Goal: Transaction & Acquisition: Book appointment/travel/reservation

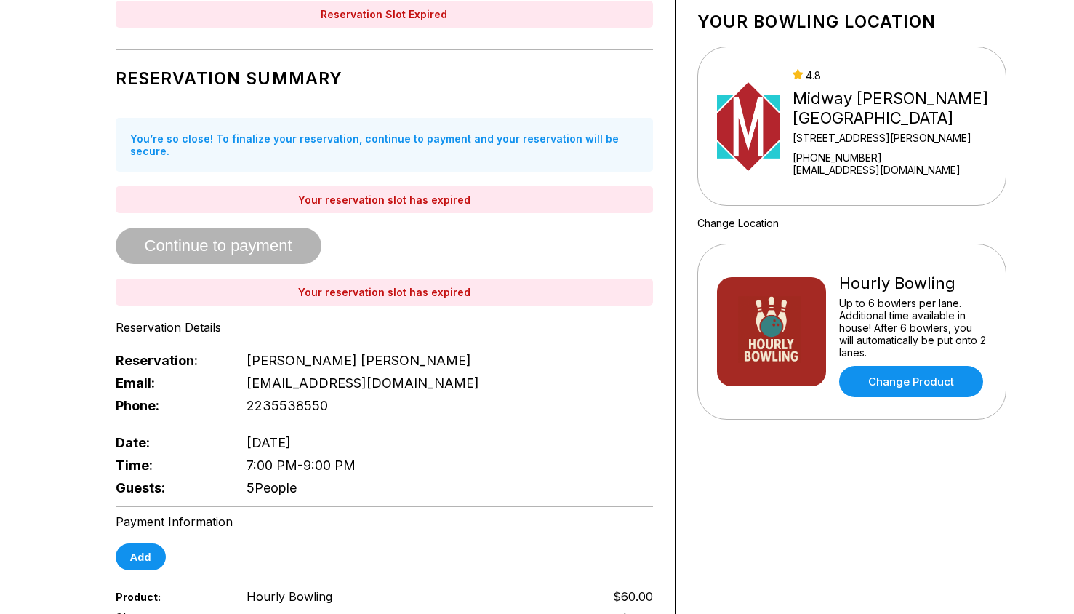
scroll to position [80, 0]
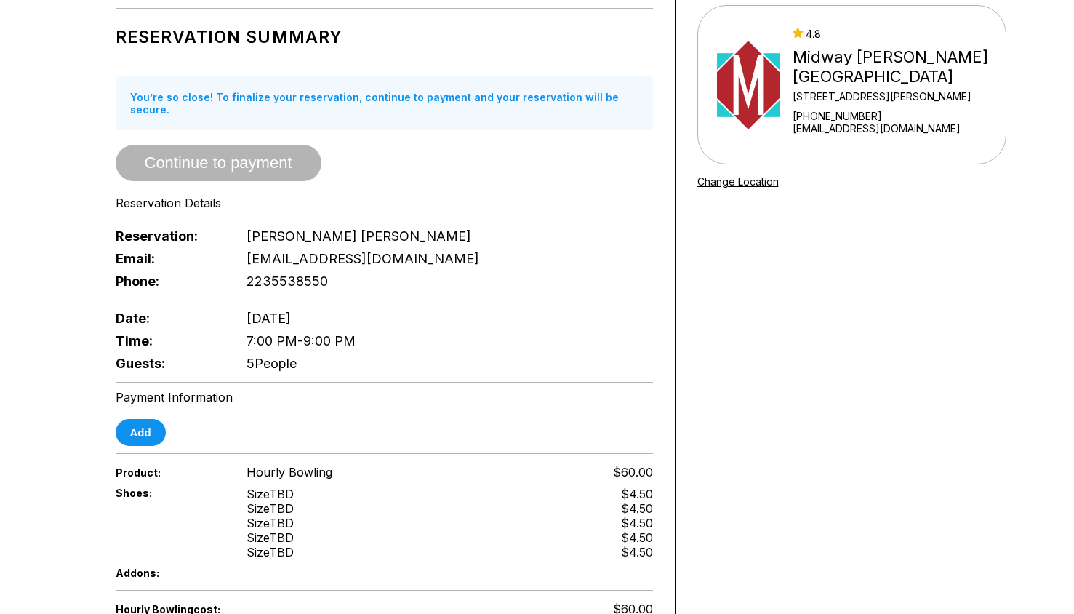
scroll to position [129, 0]
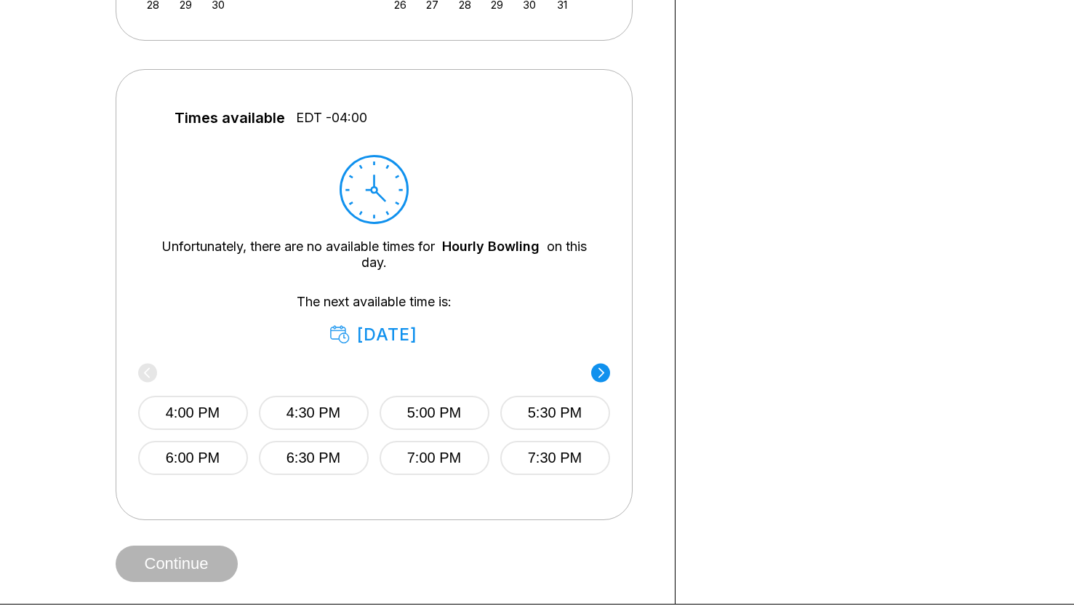
scroll to position [544, 0]
click at [601, 374] on circle at bounding box center [600, 373] width 19 height 19
click at [145, 369] on circle at bounding box center [147, 373] width 19 height 19
click at [607, 374] on circle at bounding box center [600, 373] width 19 height 19
click at [145, 372] on icon at bounding box center [146, 373] width 6 height 10
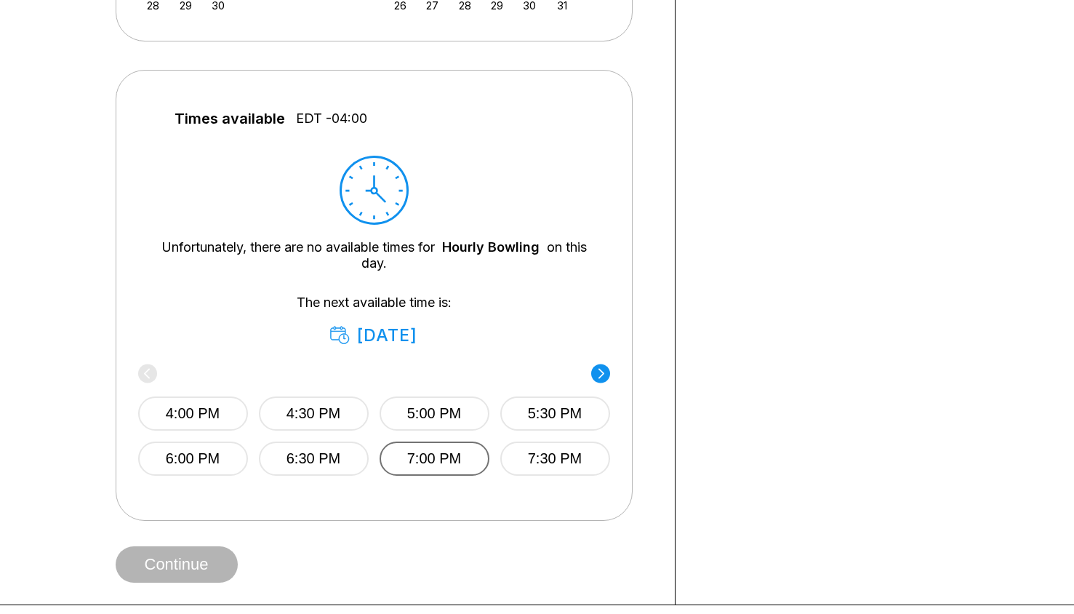
click at [439, 463] on button "7:00 PM" at bounding box center [434, 459] width 110 height 34
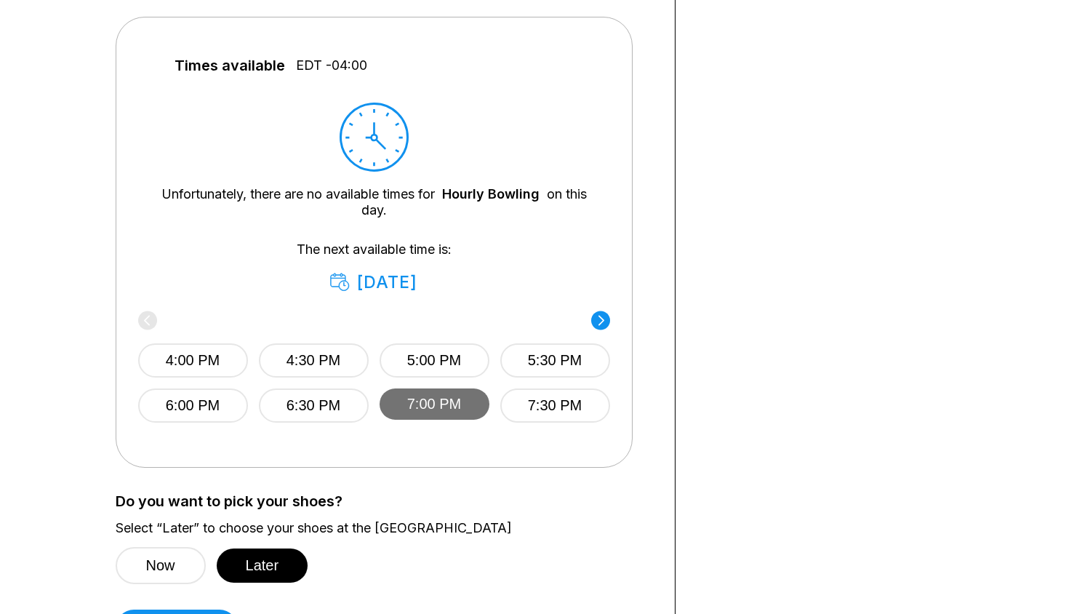
scroll to position [629, 0]
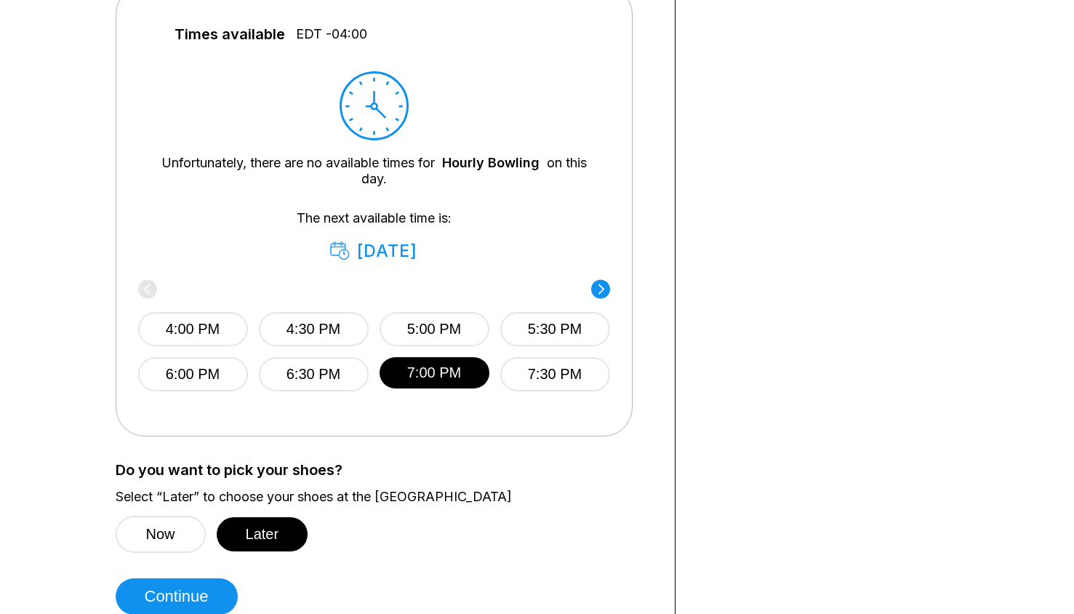
drag, startPoint x: 439, startPoint y: 463, endPoint x: 514, endPoint y: 577, distance: 136.6
click at [514, 577] on div "Choose your Date and time You’ve selected Hourly Bowling ! What date and time w…" at bounding box center [385, 38] width 538 height 1154
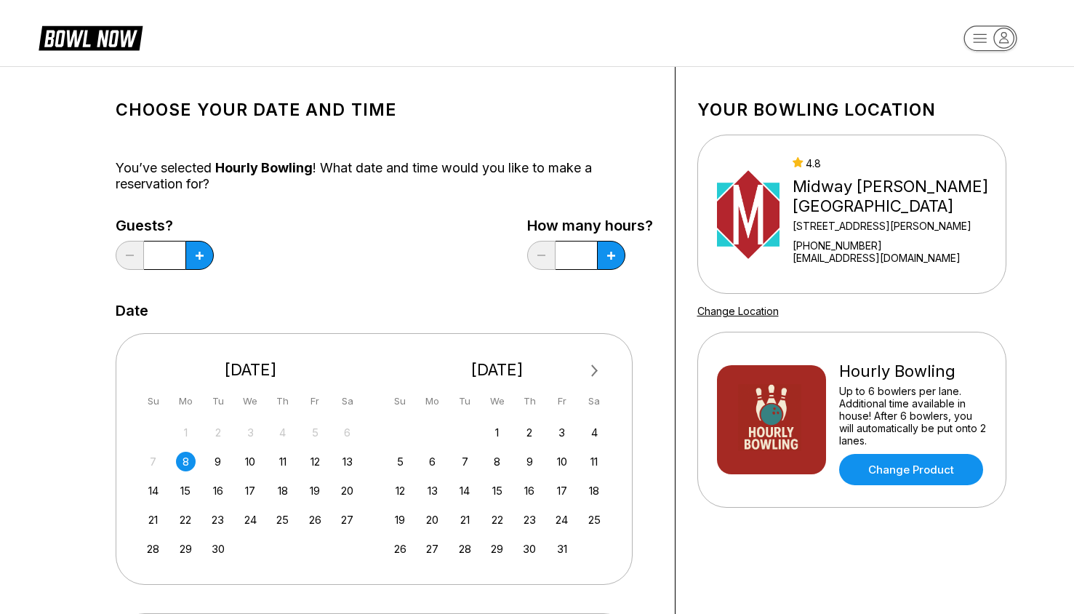
scroll to position [0, 0]
click at [199, 257] on icon at bounding box center [200, 256] width 8 height 8
type input "*"
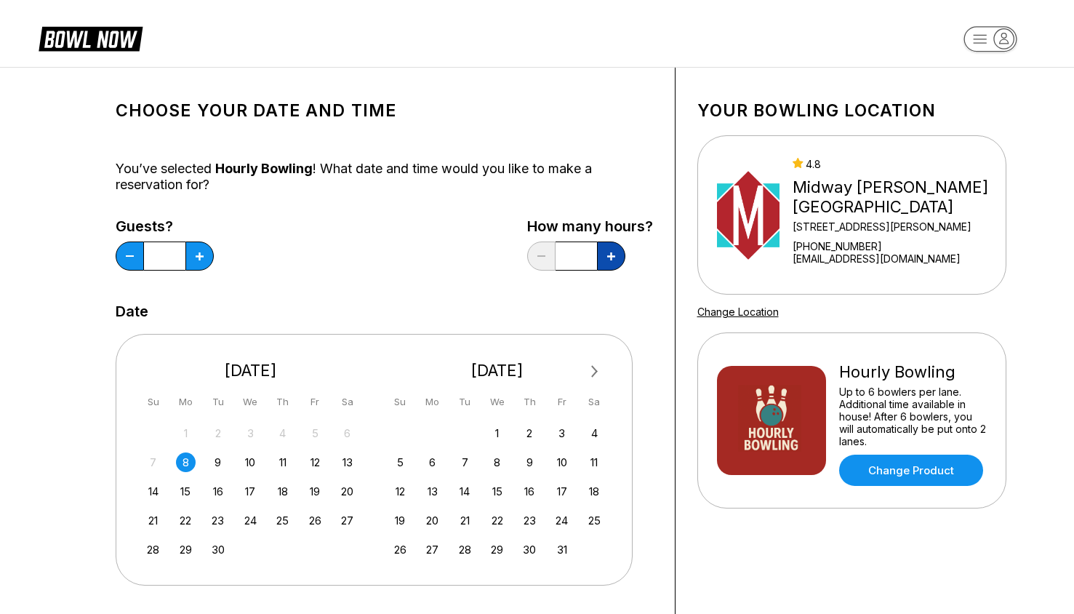
click at [618, 260] on button at bounding box center [611, 256] width 28 height 29
type input "*"
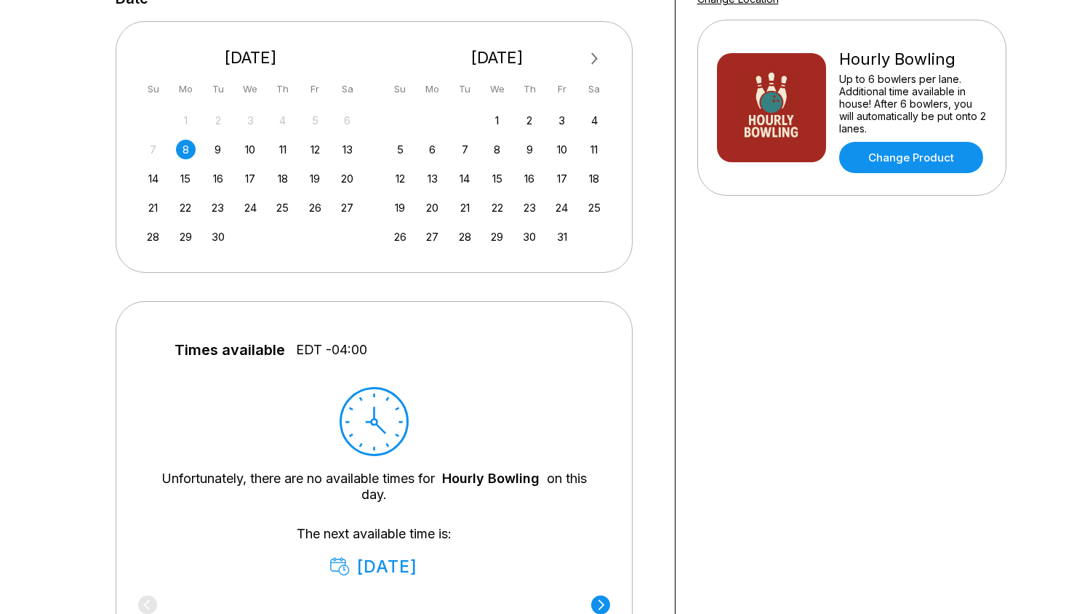
scroll to position [501, 0]
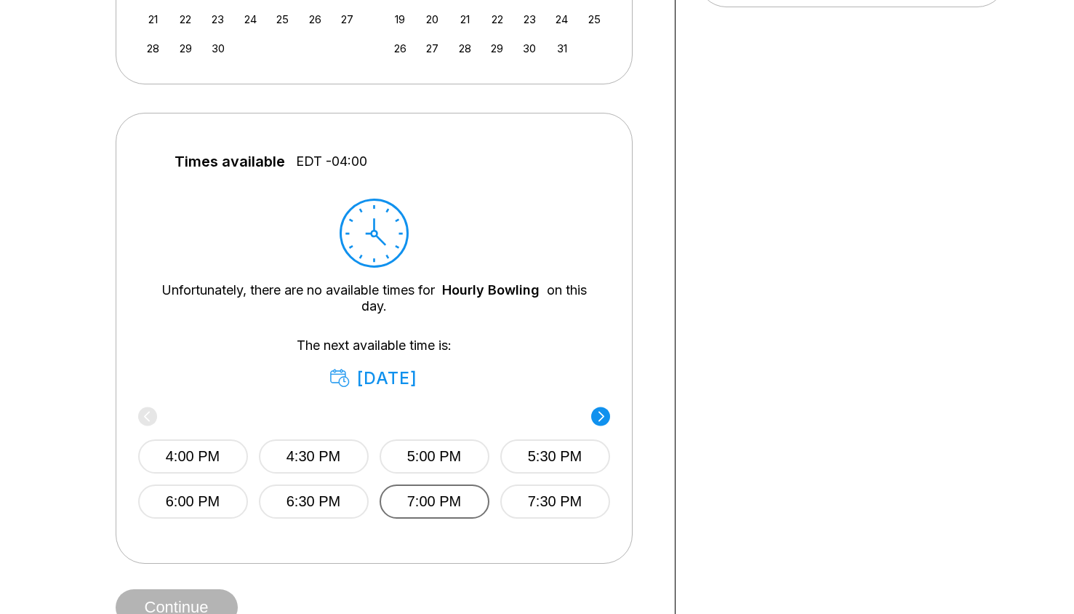
click at [443, 504] on button "7:00 PM" at bounding box center [435, 501] width 110 height 34
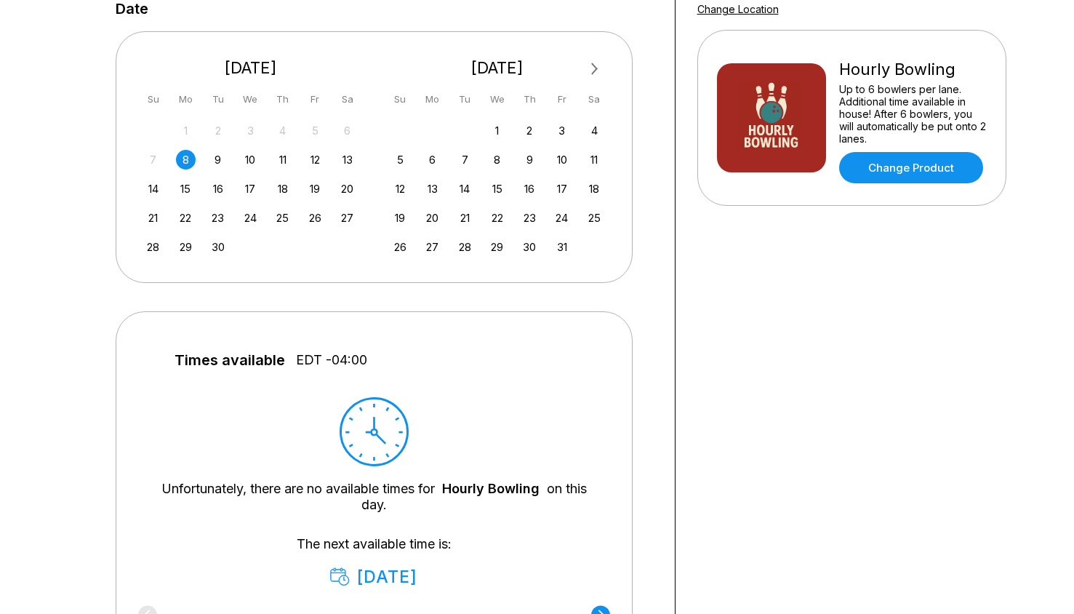
scroll to position [0, 0]
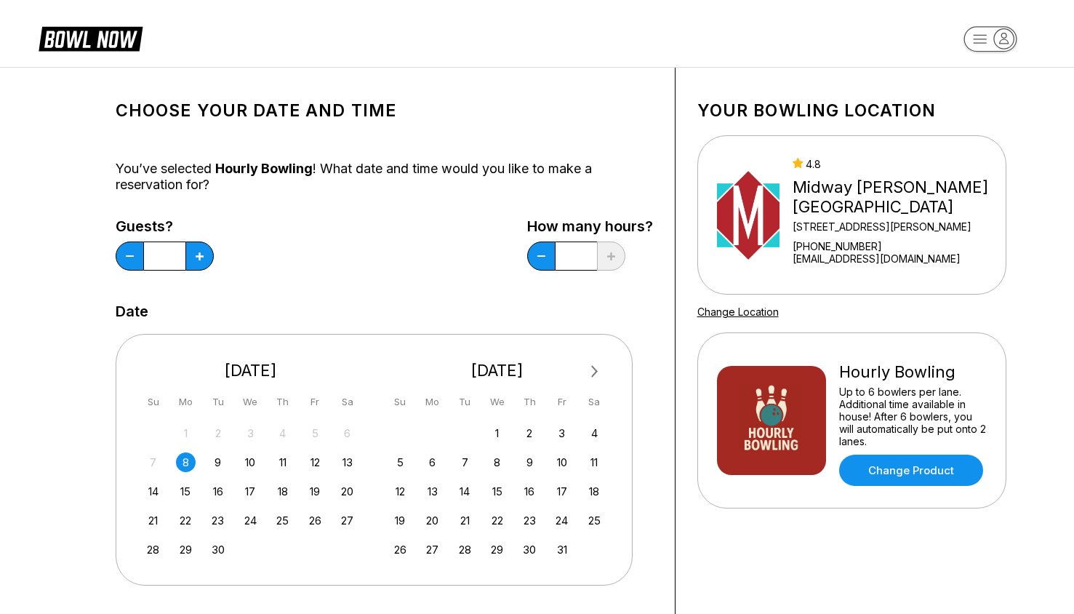
click at [804, 164] on icon at bounding box center [798, 163] width 11 height 10
click at [844, 167] on div "4.8" at bounding box center [896, 164] width 207 height 12
